Goal: Task Accomplishment & Management: Manage account settings

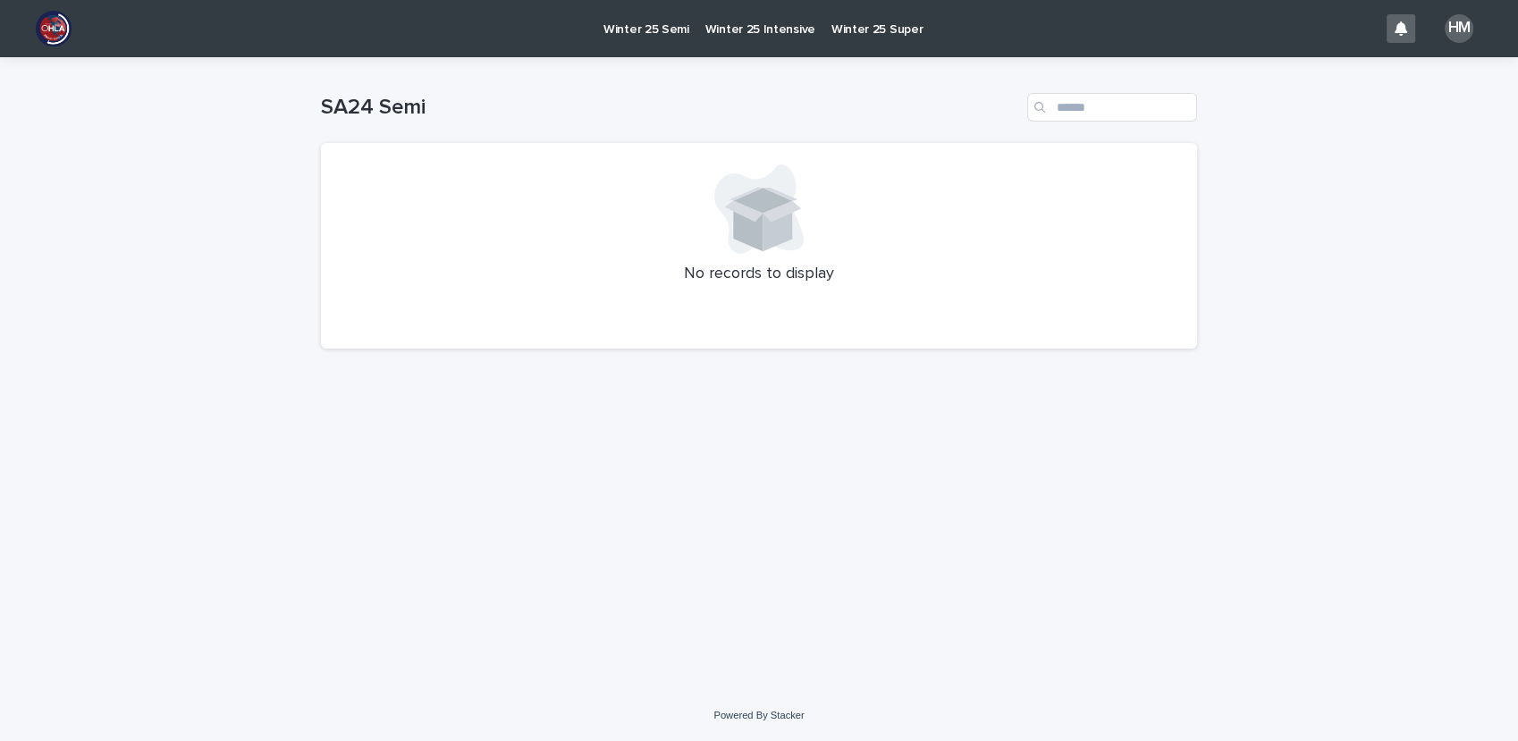
click at [1455, 25] on div "HM" at bounding box center [1459, 28] width 29 height 29
click at [1044, 75] on div "SA24 Semi" at bounding box center [759, 100] width 876 height 86
click at [1429, 80] on p "Log Out" at bounding box center [1442, 76] width 113 height 30
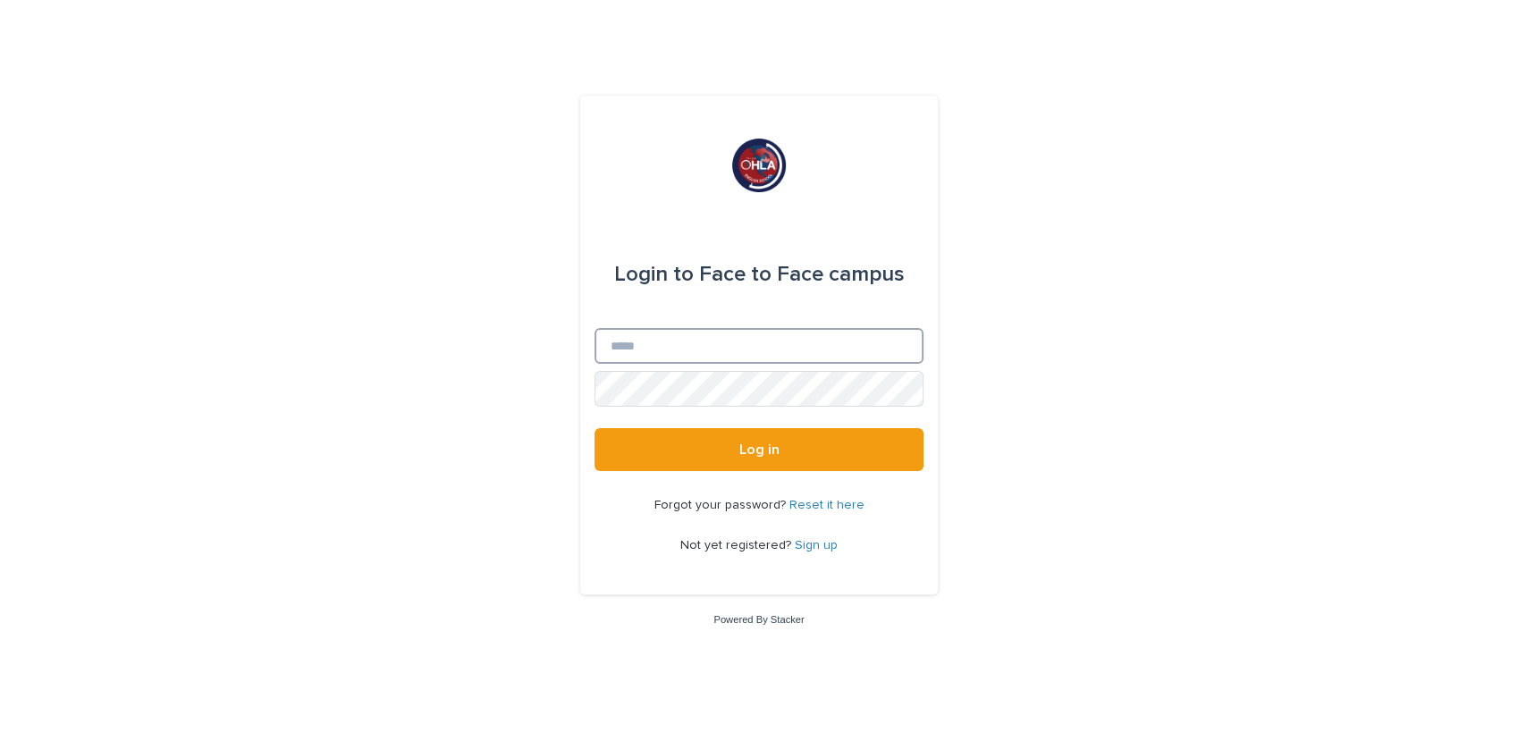
click at [751, 361] on input "Email" at bounding box center [759, 346] width 329 height 36
type input "**********"
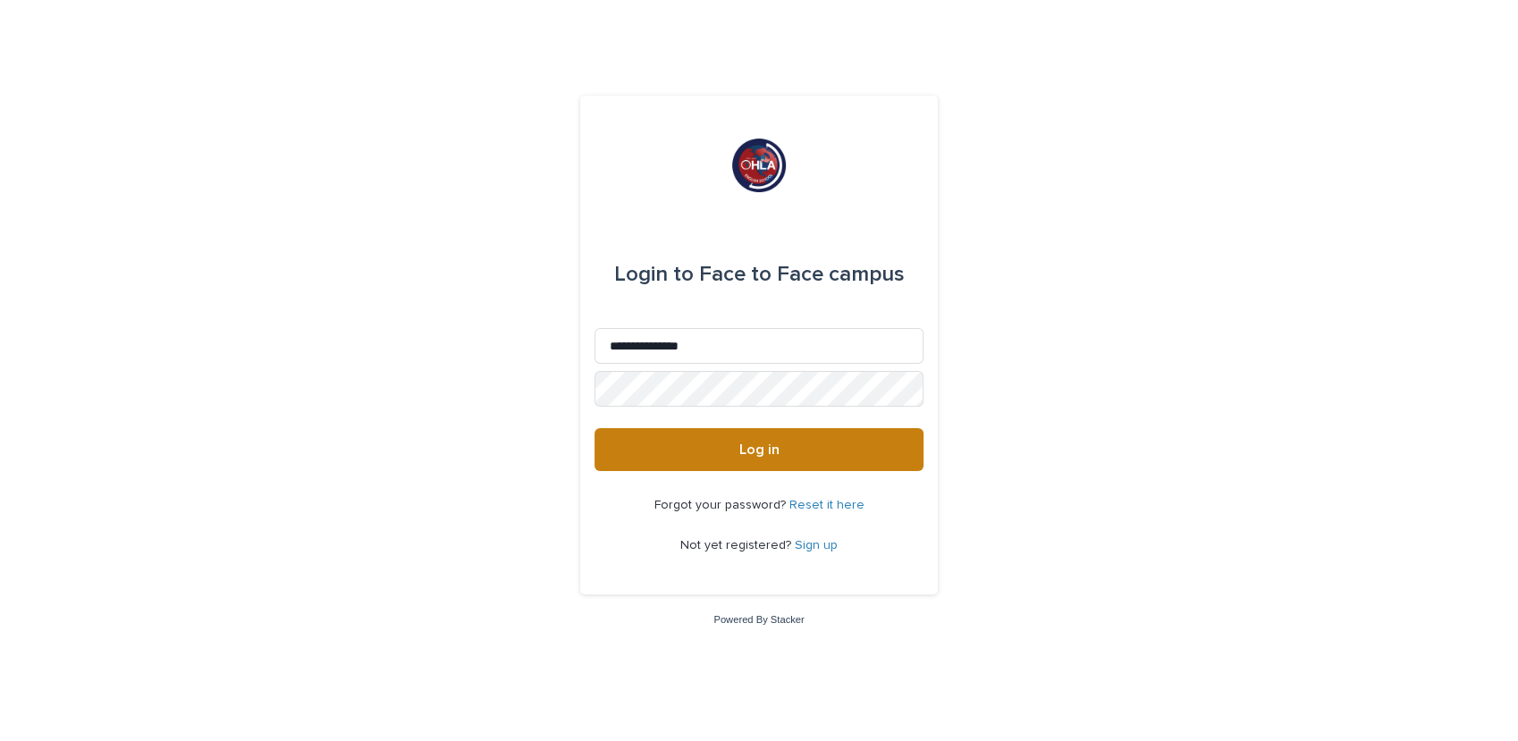
click at [715, 449] on button "Log in" at bounding box center [759, 449] width 329 height 43
